Goal: Find specific page/section: Find specific page/section

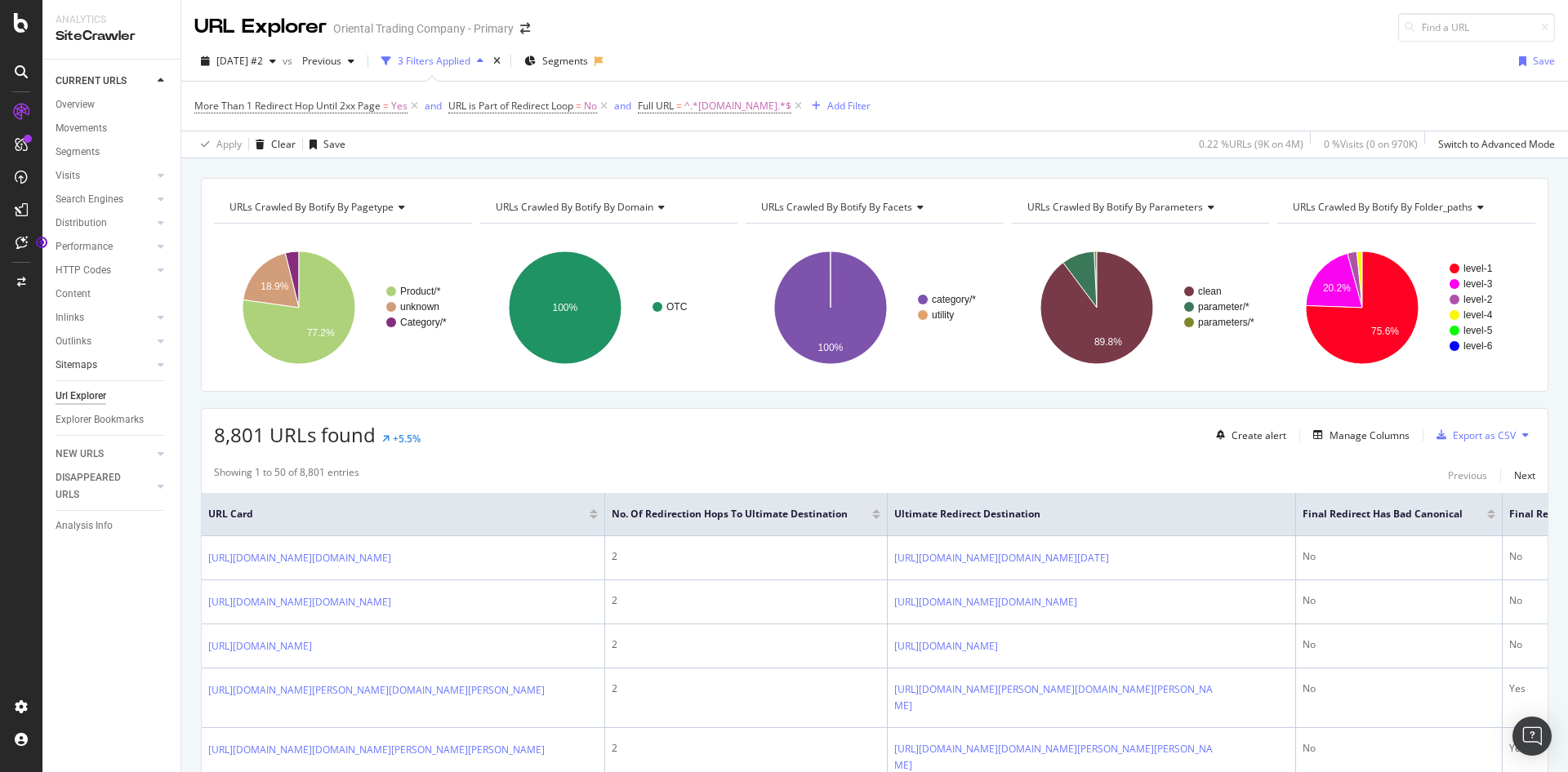
click at [100, 366] on link "Sitemaps" at bounding box center [104, 366] width 98 height 17
